Goal: Transaction & Acquisition: Purchase product/service

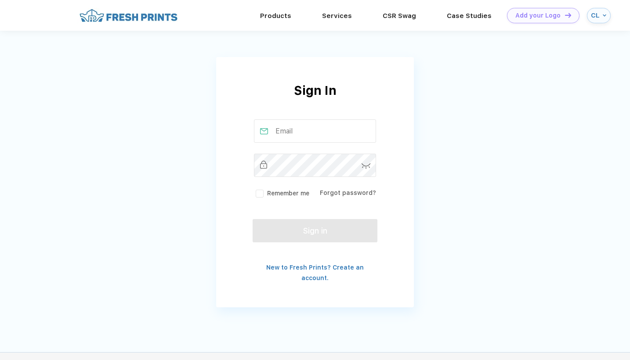
click at [295, 140] on input "text" at bounding box center [315, 130] width 123 height 23
click at [608, 14] on div "CL" at bounding box center [599, 15] width 24 height 15
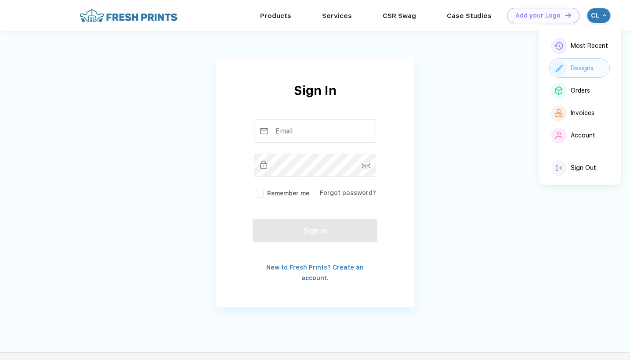
click at [600, 66] on div "Designs" at bounding box center [579, 67] width 61 height 19
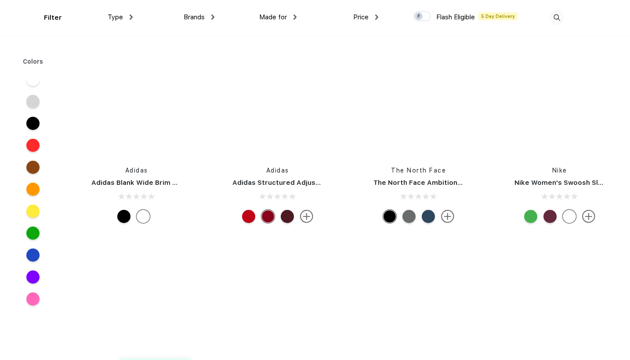
scroll to position [15017, 0]
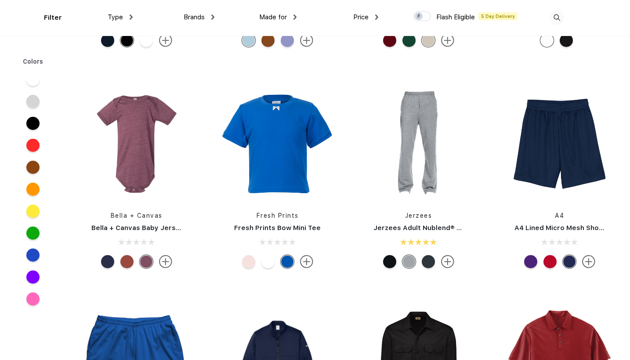
click at [118, 17] on span "Type" at bounding box center [115, 17] width 15 height 8
click at [122, 20] on div "Type" at bounding box center [120, 17] width 25 height 10
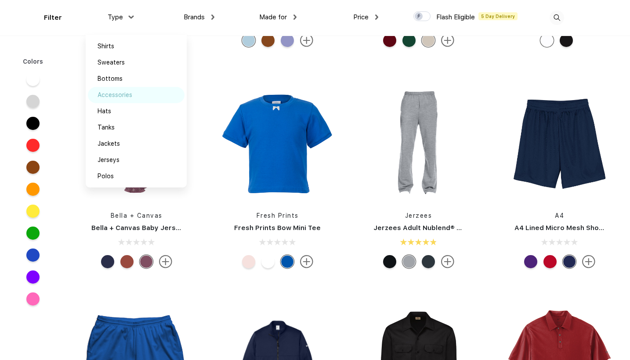
click at [112, 91] on div "Accessories" at bounding box center [115, 94] width 35 height 9
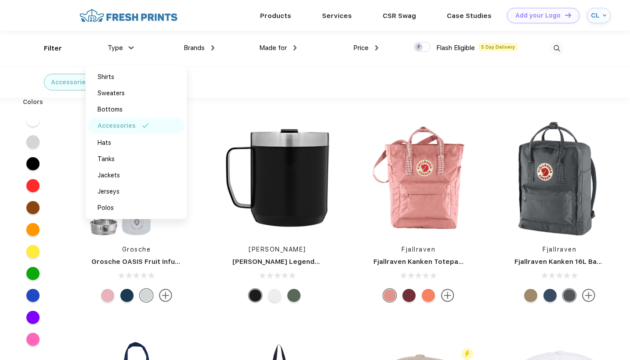
click at [595, 18] on div "CL" at bounding box center [596, 15] width 10 height 7
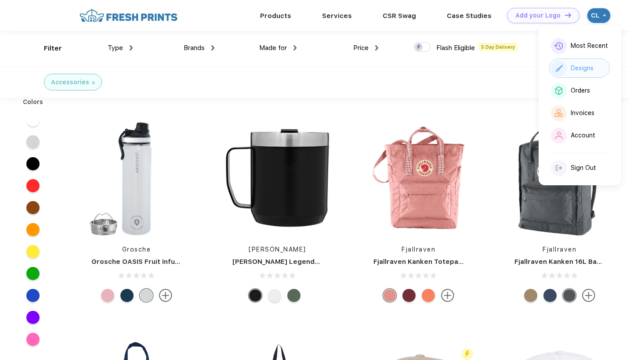
click at [585, 65] on div "Designs" at bounding box center [582, 68] width 23 height 7
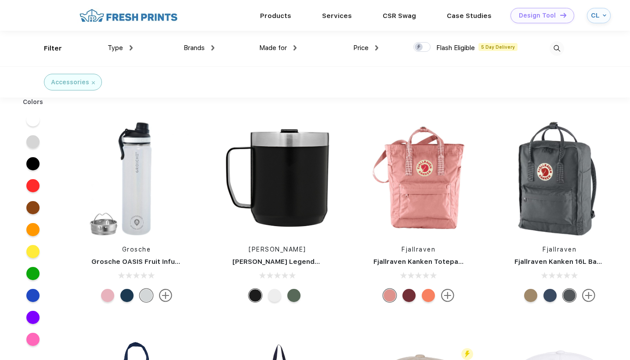
click at [535, 12] on div "Design Tool" at bounding box center [537, 15] width 37 height 7
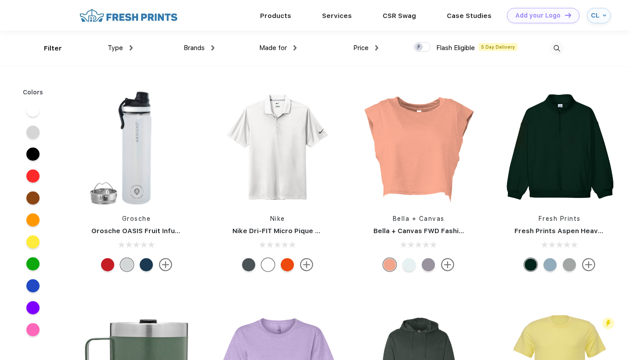
scroll to position [0, 0]
click at [109, 47] on span "Type" at bounding box center [115, 47] width 15 height 8
click at [125, 47] on div "Type" at bounding box center [120, 48] width 25 height 10
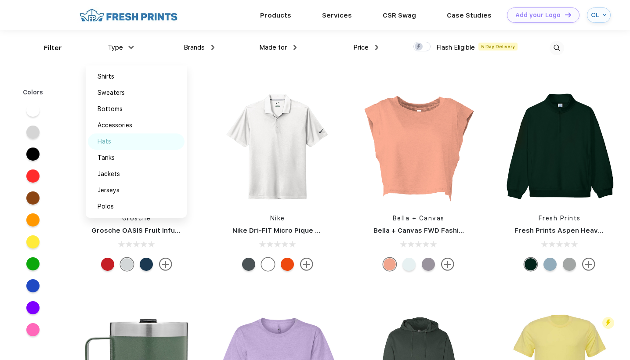
click at [118, 143] on img at bounding box center [121, 141] width 7 height 4
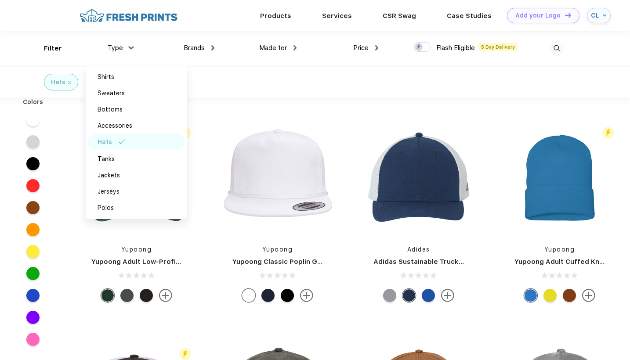
click at [117, 47] on span "Type" at bounding box center [115, 48] width 15 height 8
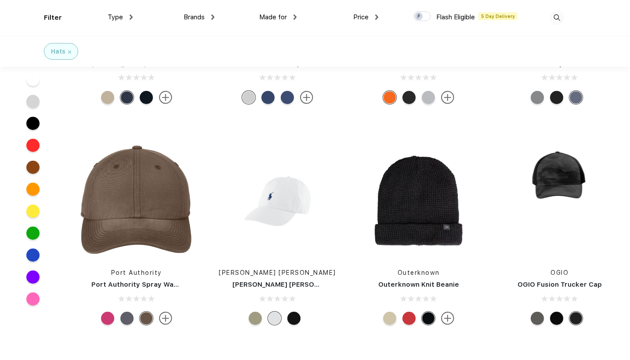
scroll to position [3452, 0]
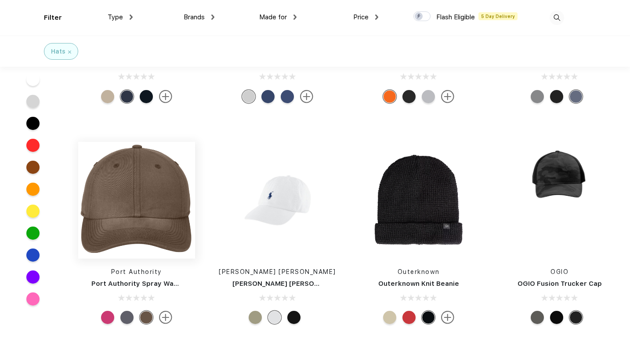
click at [145, 232] on img at bounding box center [136, 200] width 117 height 117
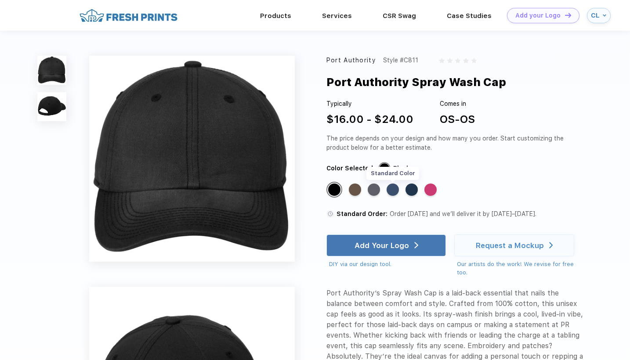
click at [394, 191] on div "Standard Color" at bounding box center [393, 190] width 12 height 12
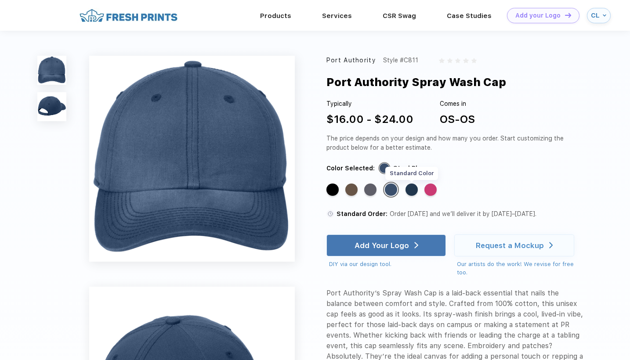
click at [415, 188] on div "Standard Color" at bounding box center [411, 190] width 12 height 12
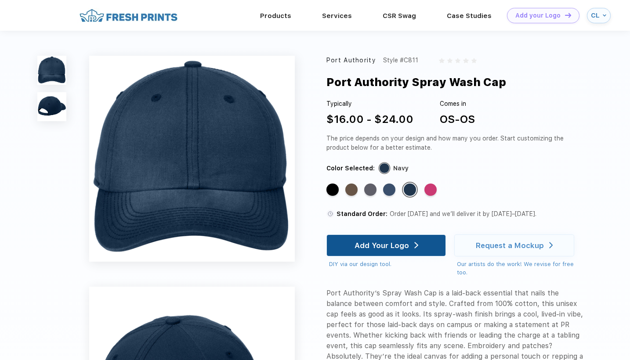
click at [399, 239] on div "Add Your Logo" at bounding box center [387, 245] width 64 height 21
